Goal: Information Seeking & Learning: Check status

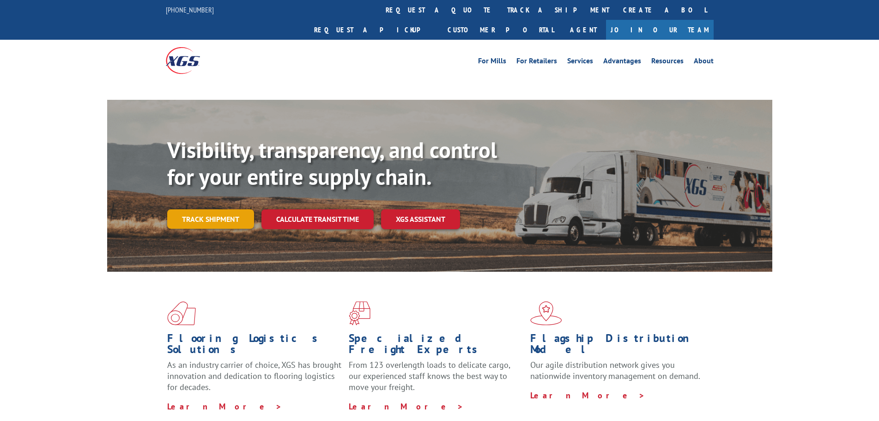
click at [212, 209] on link "Track shipment" at bounding box center [210, 218] width 87 height 19
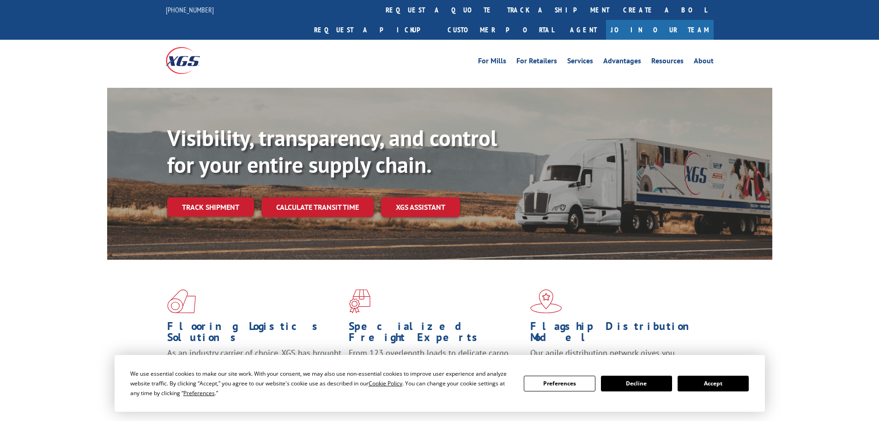
click at [715, 387] on button "Accept" at bounding box center [712, 383] width 71 height 16
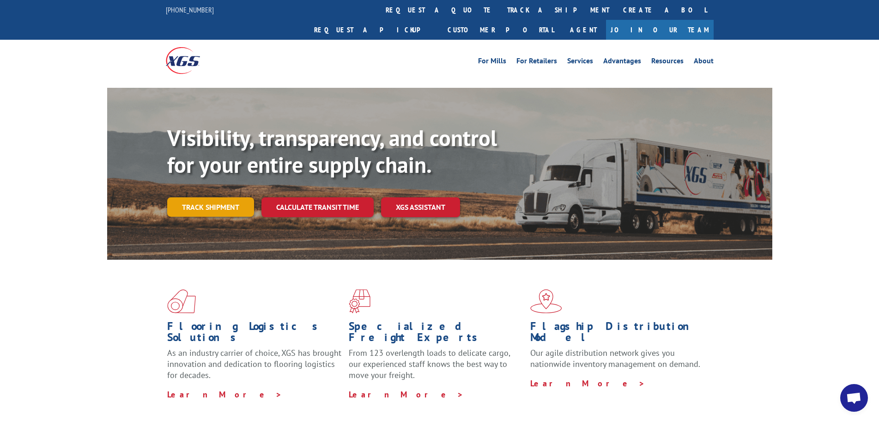
click at [212, 197] on link "Track shipment" at bounding box center [210, 206] width 87 height 19
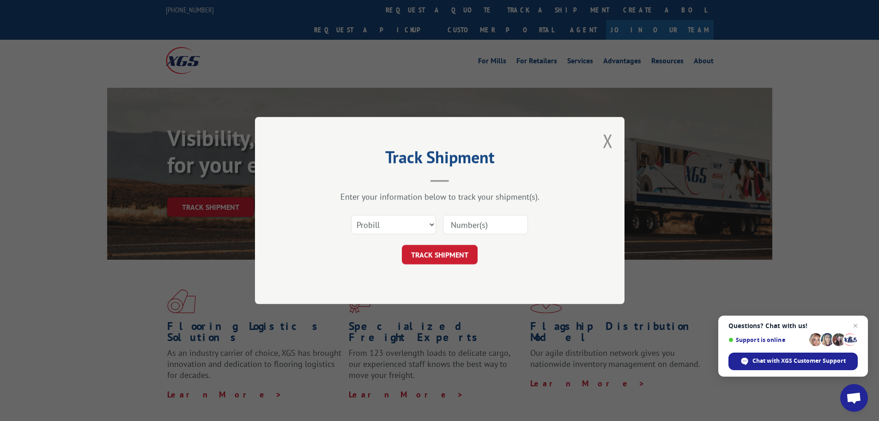
paste input "17602685"
type input "17602685"
click at [430, 253] on button "TRACK SHIPMENT" at bounding box center [440, 254] width 76 height 19
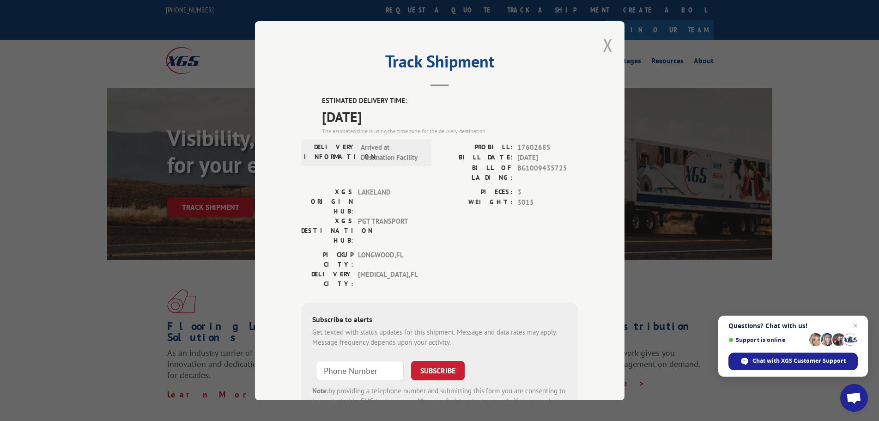
click at [602, 41] on button "Close modal" at bounding box center [607, 45] width 10 height 24
